Goal: Task Accomplishment & Management: Use online tool/utility

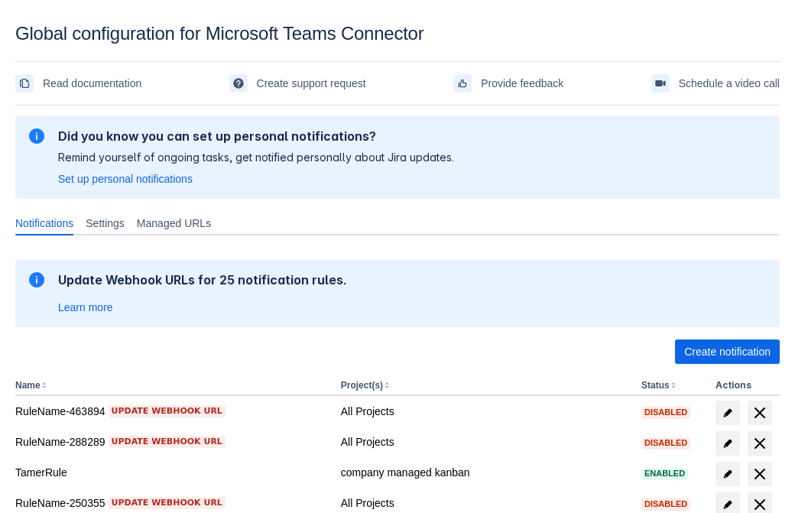
click at [727, 352] on span "Create notification" at bounding box center [727, 351] width 86 height 24
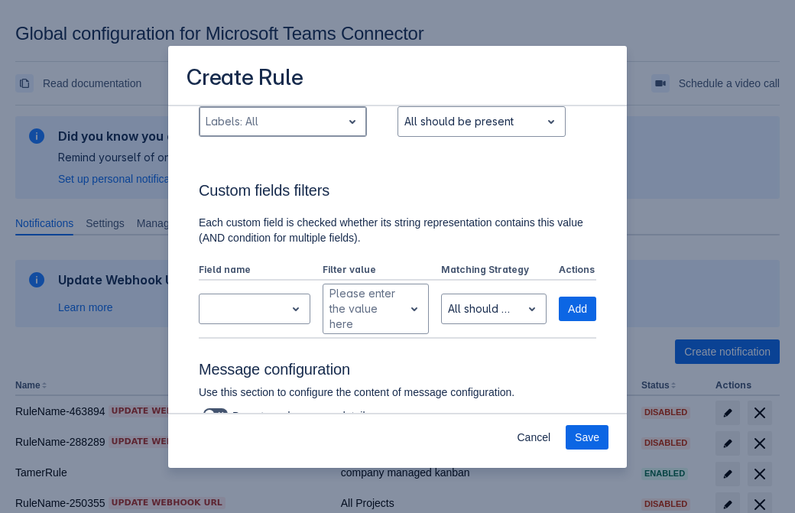
click at [282, 131] on div "Scrollable content" at bounding box center [271, 121] width 130 height 18
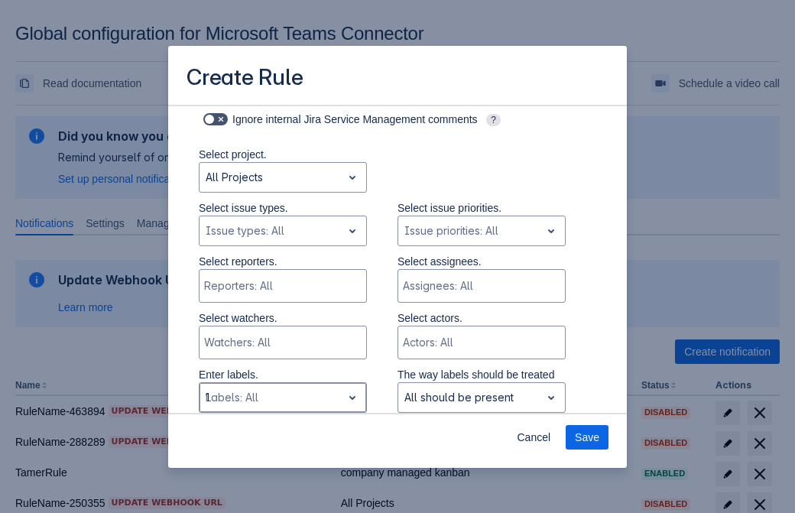
type input "180046_label"
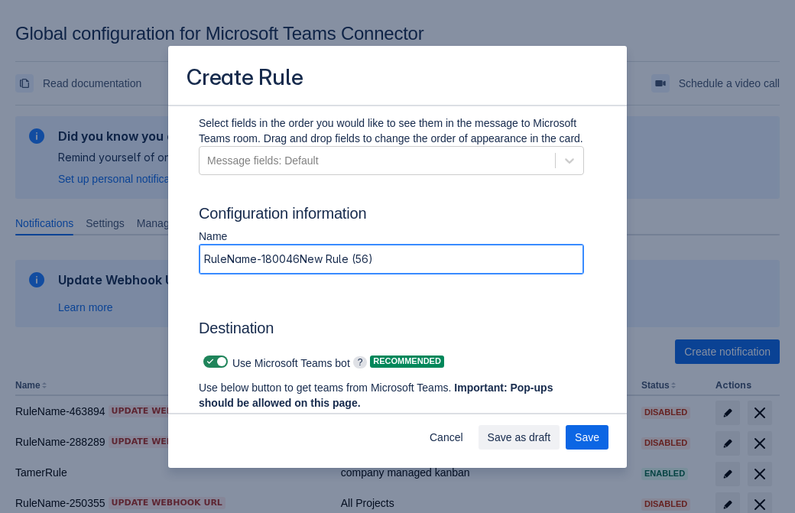
type input "RuleName-180046New Rule (56)"
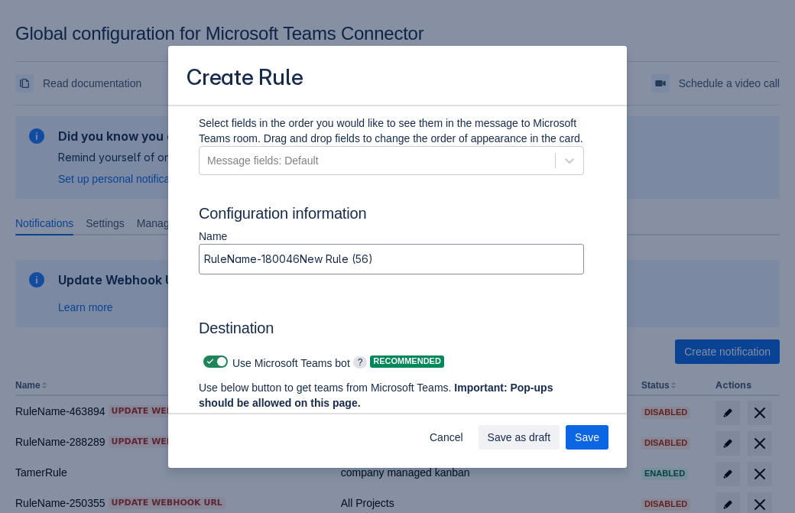
click at [208, 362] on span "Scrollable content" at bounding box center [210, 361] width 12 height 12
click at [208, 362] on input "Scrollable content" at bounding box center [208, 362] width 10 height 10
checkbox input "false"
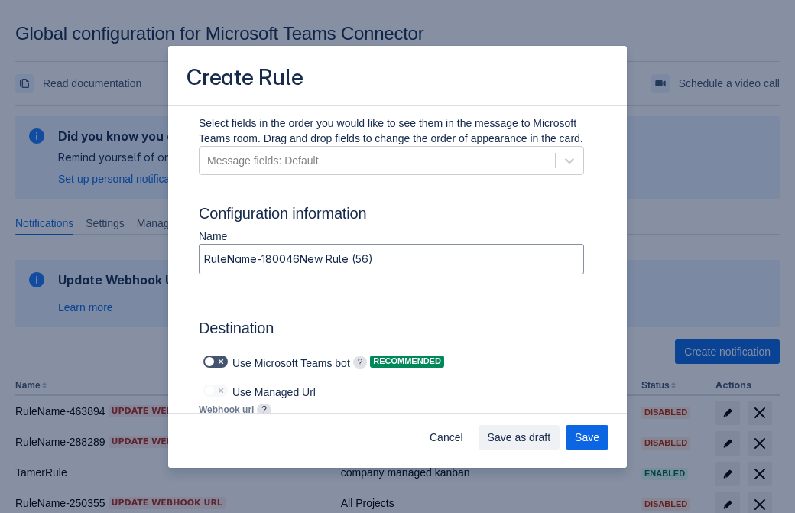
type input "https://prod-172.westeurope.logic.azure.com:443/workflows/ae977bb6ae334c9d95dfe…"
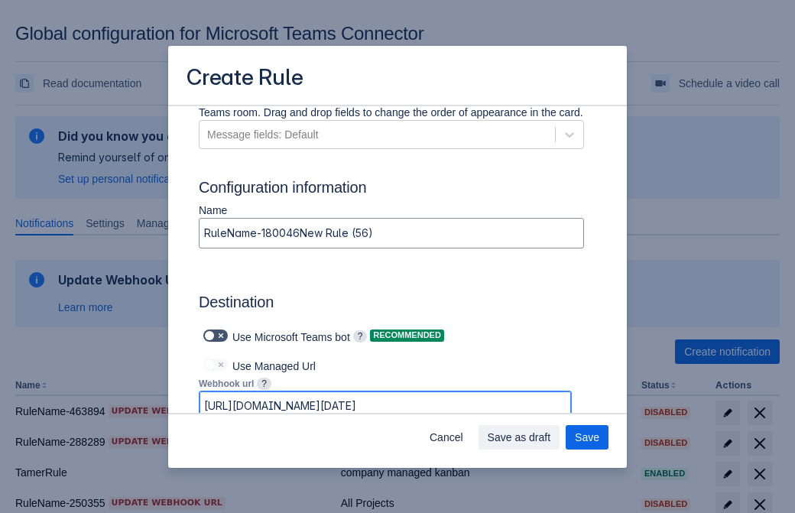
click at [551, 437] on span "Save as draft" at bounding box center [519, 437] width 63 height 24
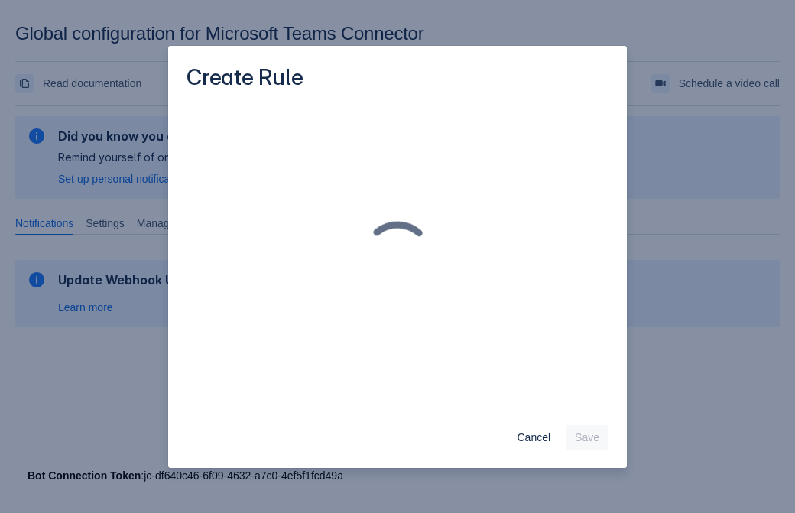
scroll to position [0, 0]
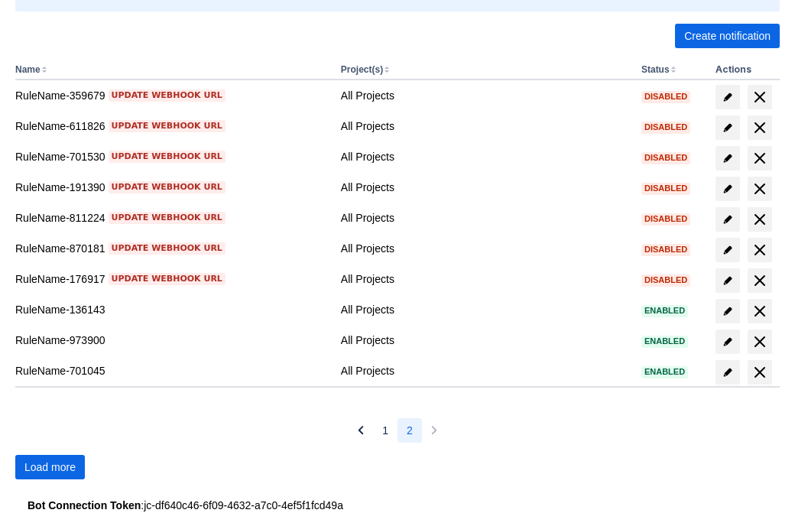
click at [50, 467] on span "Load more" at bounding box center [49, 467] width 51 height 24
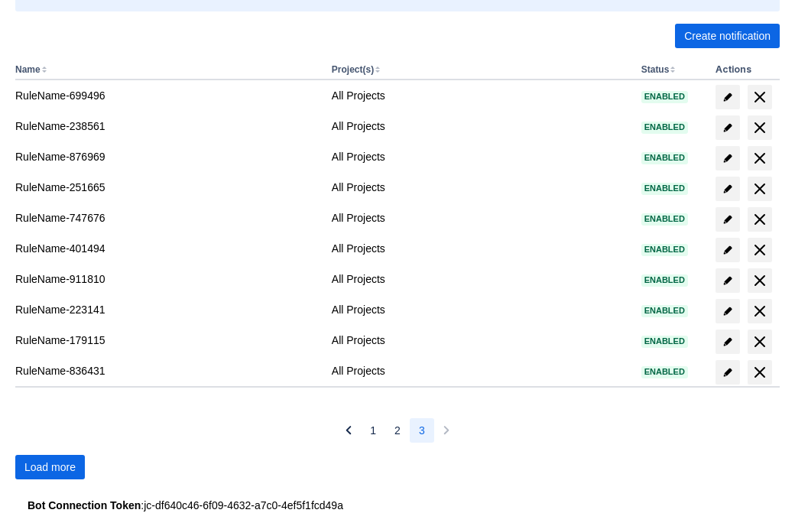
click at [50, 467] on span "Load more" at bounding box center [49, 467] width 51 height 24
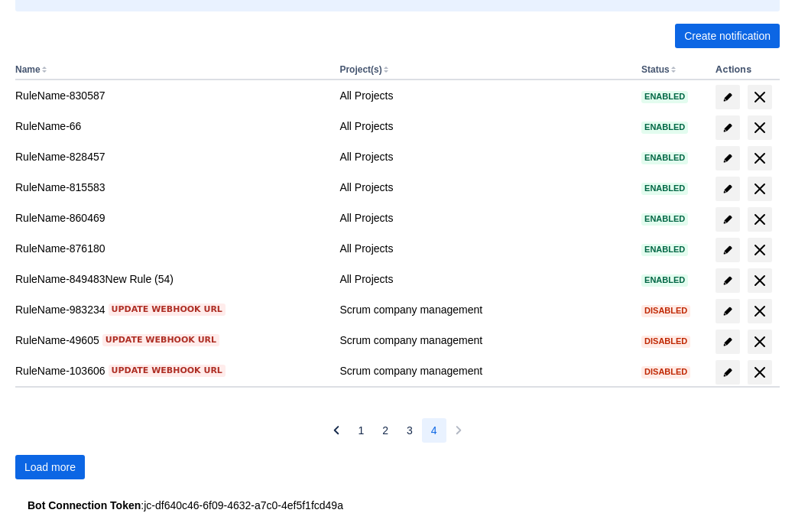
click at [50, 467] on span "Load more" at bounding box center [49, 467] width 51 height 24
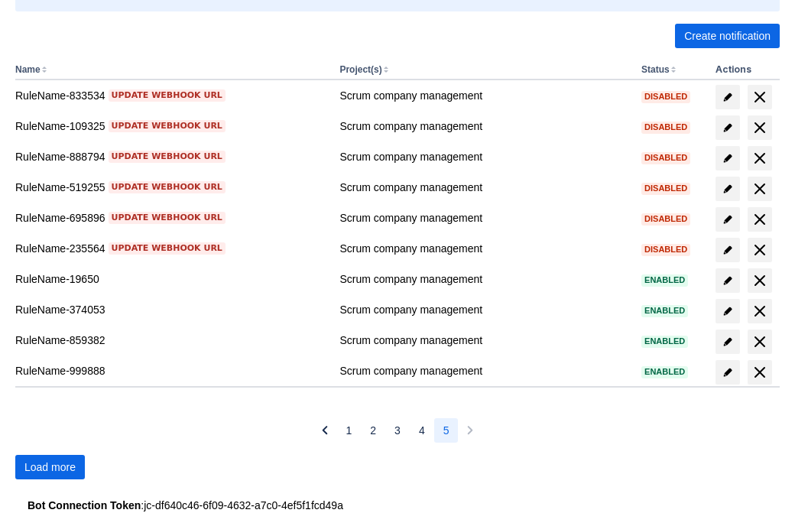
click at [50, 467] on span "Load more" at bounding box center [49, 467] width 51 height 24
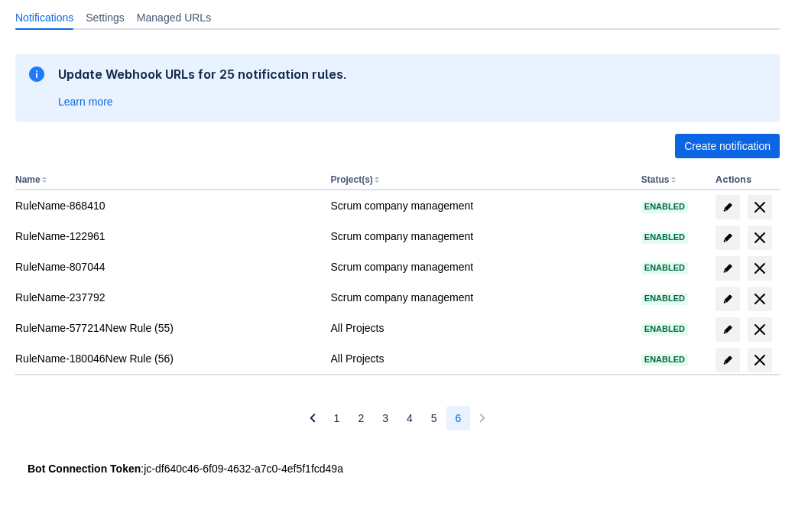
scroll to position [206, 0]
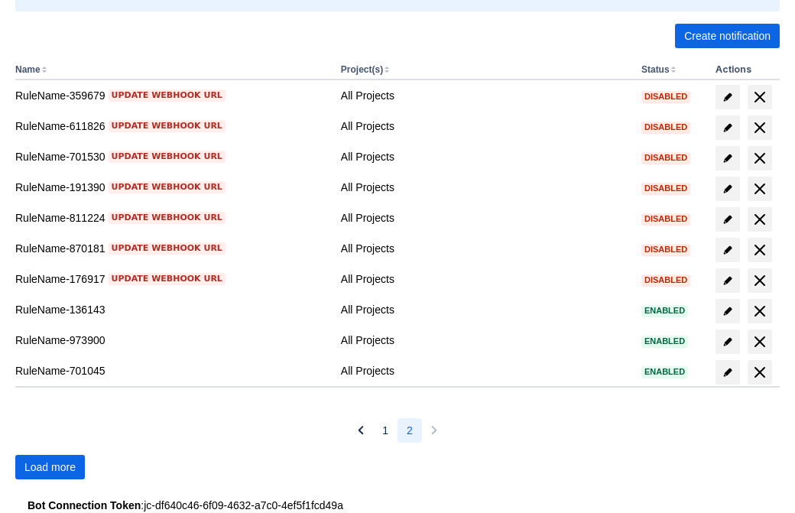
click at [50, 467] on span "Load more" at bounding box center [49, 467] width 51 height 24
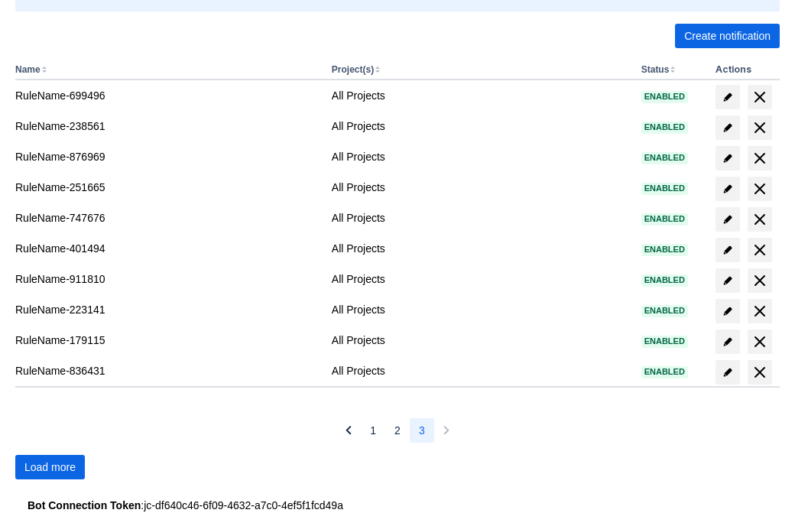
click at [50, 467] on span "Load more" at bounding box center [49, 467] width 51 height 24
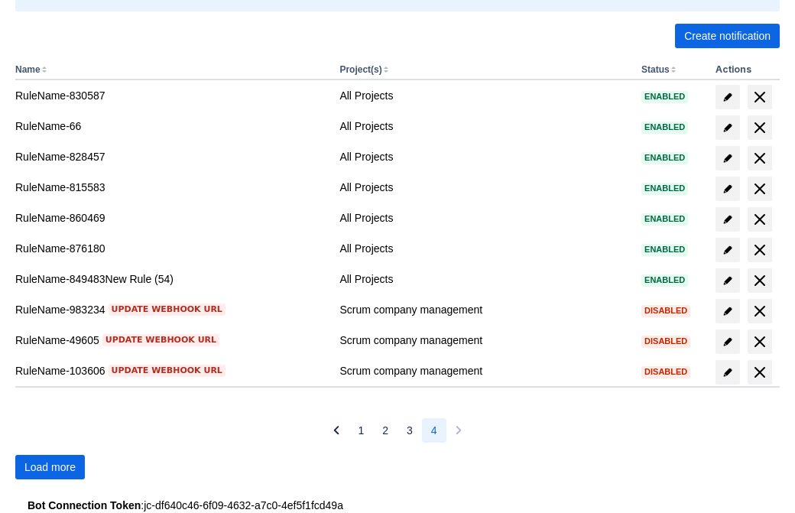
click at [50, 467] on span "Load more" at bounding box center [49, 467] width 51 height 24
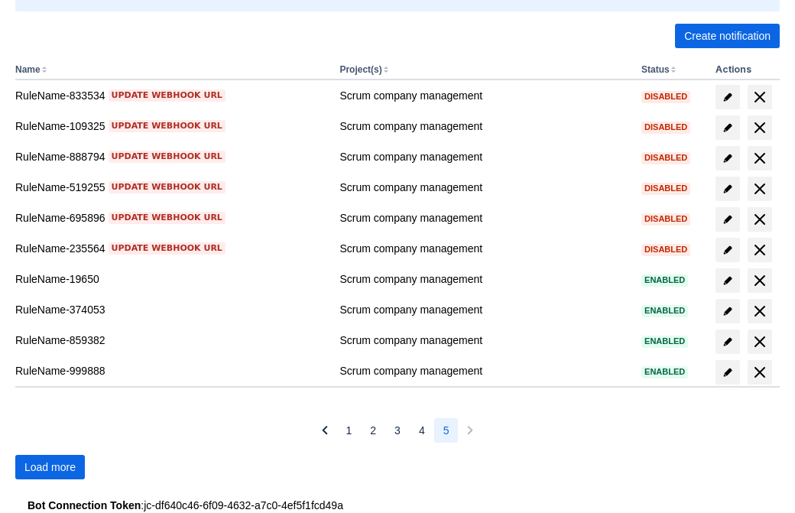
click at [50, 467] on span "Load more" at bounding box center [49, 467] width 51 height 24
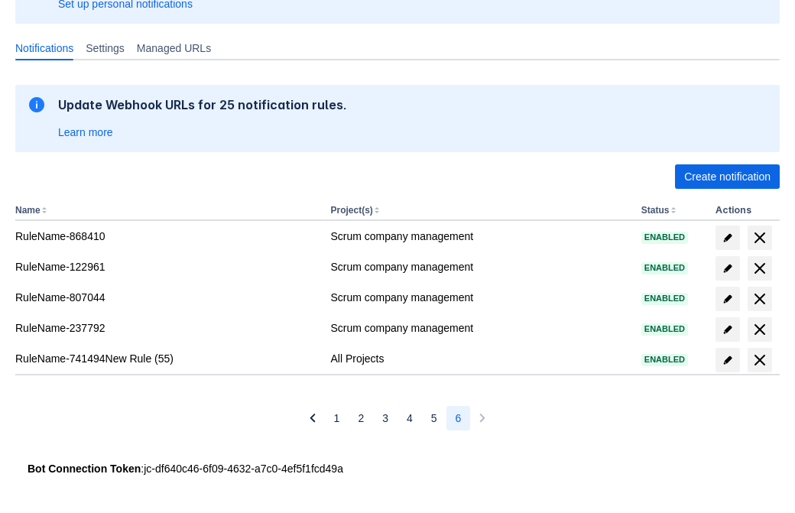
scroll to position [175, 0]
